Goal: Task Accomplishment & Management: Use online tool/utility

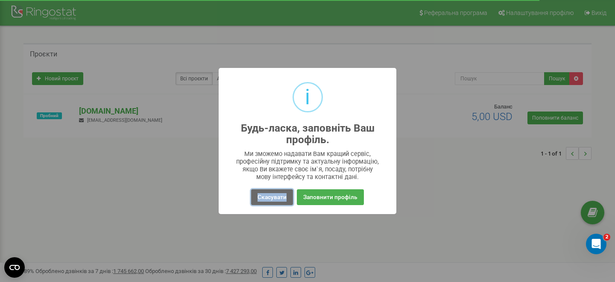
click at [261, 199] on button "Скасувати" at bounding box center [272, 197] width 42 height 16
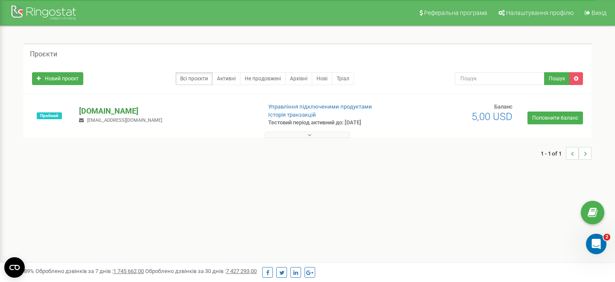
click at [110, 111] on p "[DOMAIN_NAME]" at bounding box center [166, 110] width 175 height 11
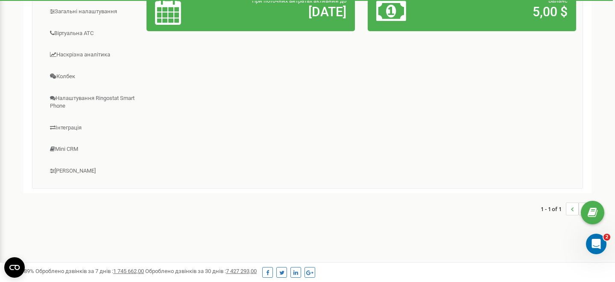
scroll to position [230, 0]
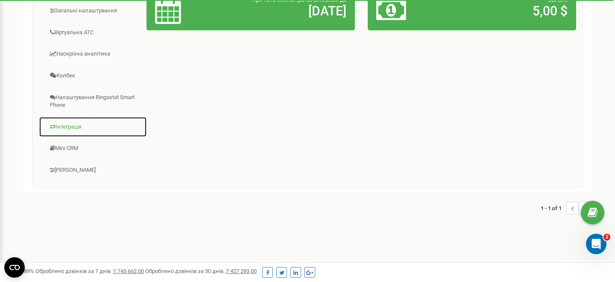
click at [77, 129] on link "Інтеграція" at bounding box center [93, 127] width 108 height 21
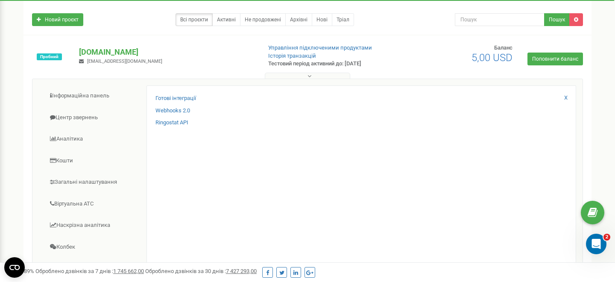
scroll to position [55, 0]
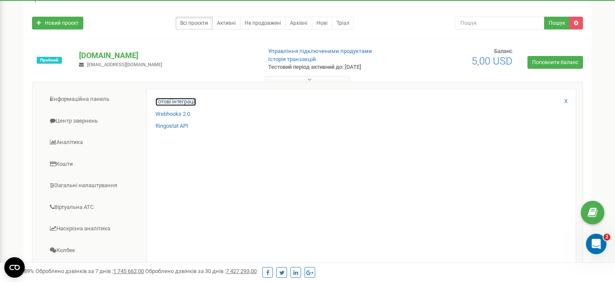
click at [187, 102] on link "Готові інтеграції" at bounding box center [175, 102] width 41 height 8
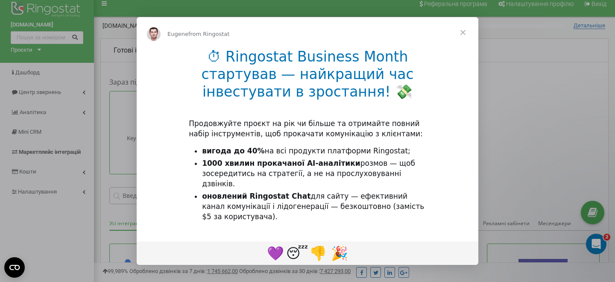
click at [464, 33] on span "Close" at bounding box center [462, 32] width 31 height 31
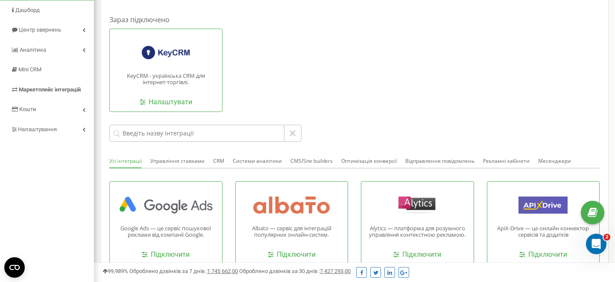
scroll to position [80, 0]
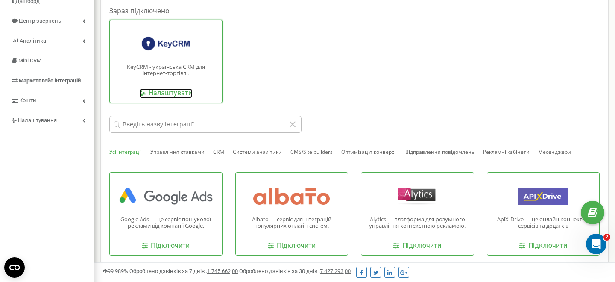
click at [174, 93] on link "Налаштувати" at bounding box center [166, 93] width 53 height 10
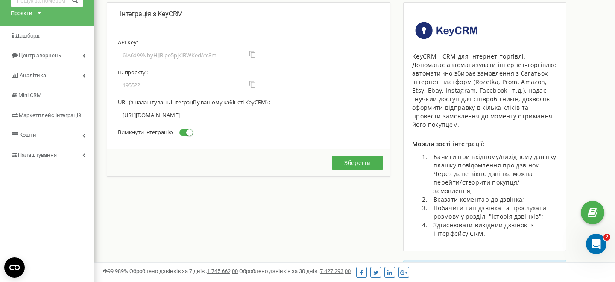
scroll to position [46, 0]
drag, startPoint x: 119, startPoint y: 133, endPoint x: 143, endPoint y: 134, distance: 23.9
click at [142, 134] on label "Вимкнути інтеграцію" at bounding box center [155, 132] width 75 height 8
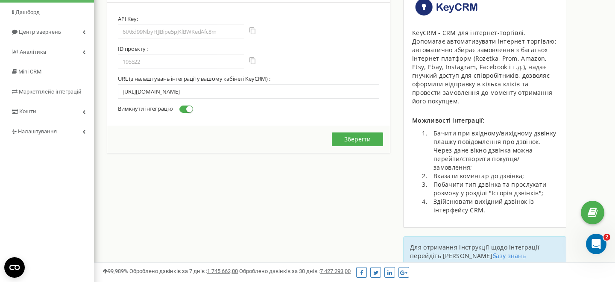
scroll to position [0, 0]
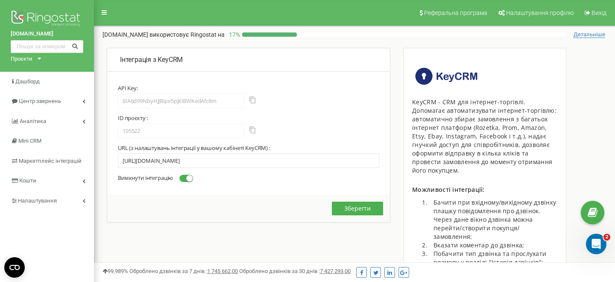
click at [598, 36] on span "Детальніше" at bounding box center [589, 34] width 32 height 7
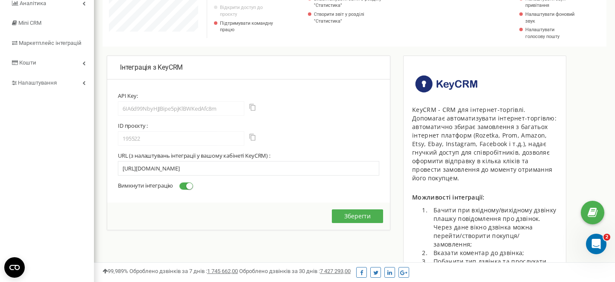
scroll to position [172, 0]
